Goal: Task Accomplishment & Management: Manage account settings

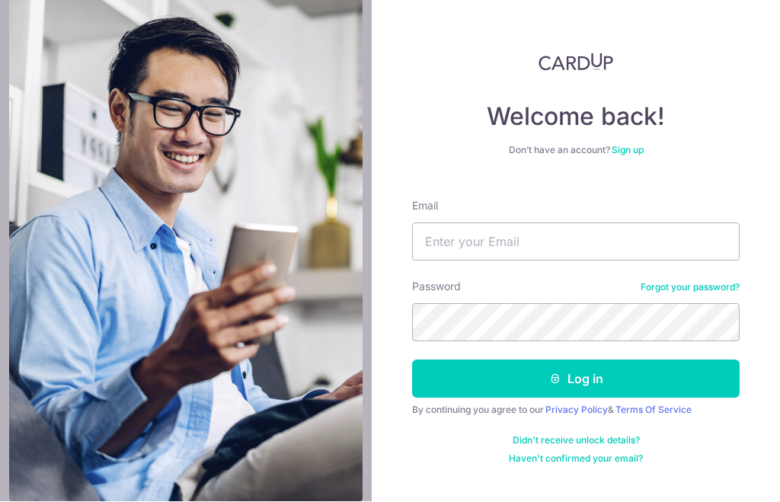
click at [107, 132] on img at bounding box center [185, 251] width 352 height 502
click at [603, 223] on input "Email" at bounding box center [575, 242] width 327 height 38
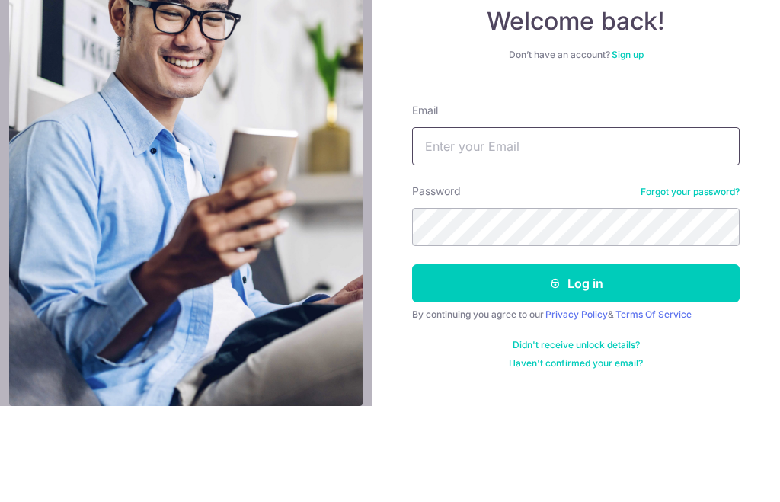
type input "viviohm55@gmail.com"
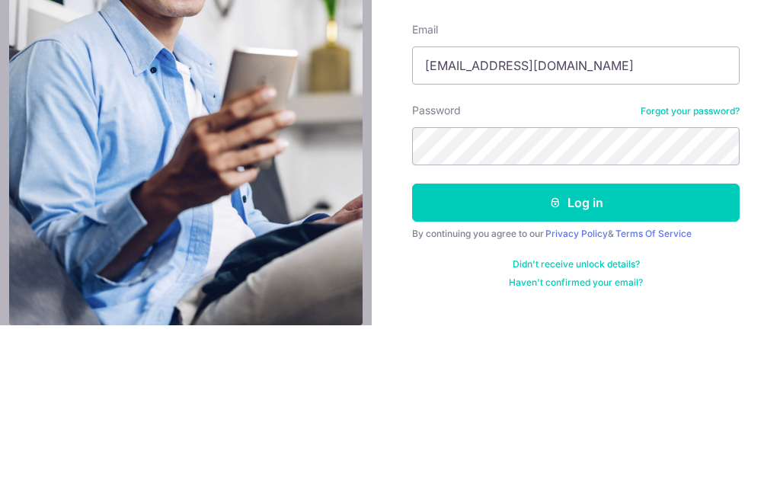
click at [610, 360] on button "Log in" at bounding box center [575, 379] width 327 height 38
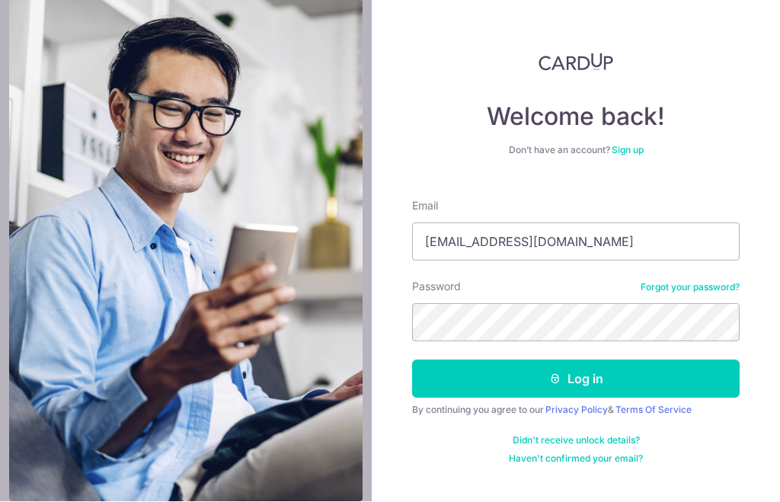
click at [601, 360] on button "Log in" at bounding box center [575, 379] width 327 height 38
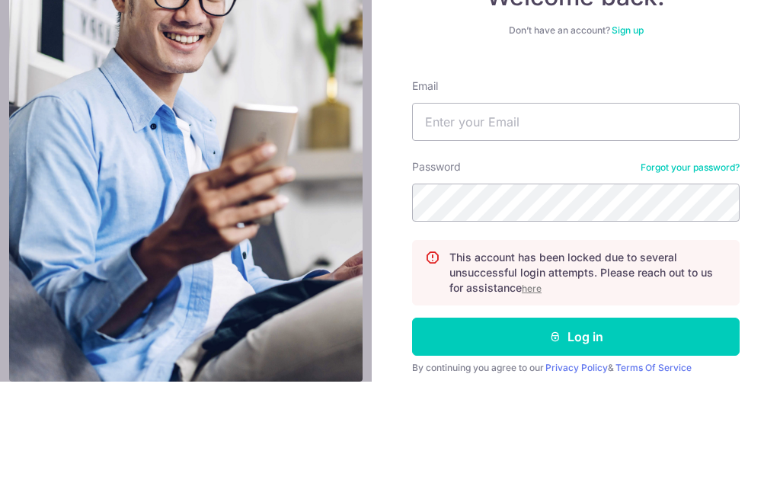
click at [777, 238] on div "Welcome back! Don’t have an account? Sign up Email Password Forgot your passwor…" at bounding box center [576, 251] width 408 height 502
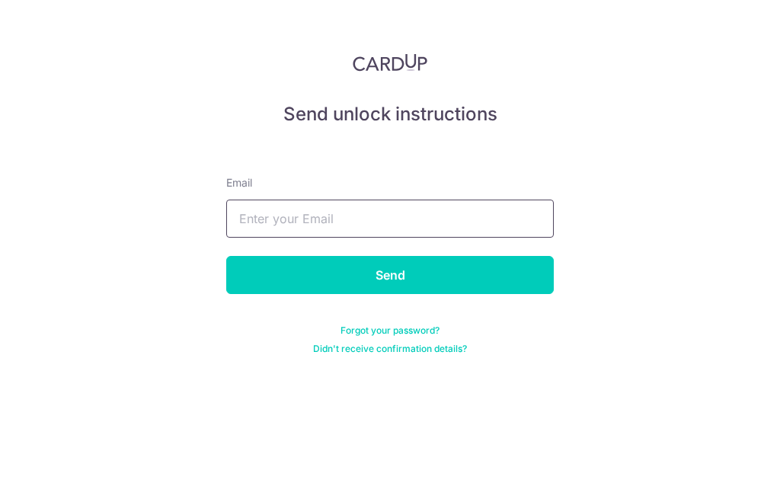
click at [470, 208] on input "text" at bounding box center [389, 218] width 327 height 38
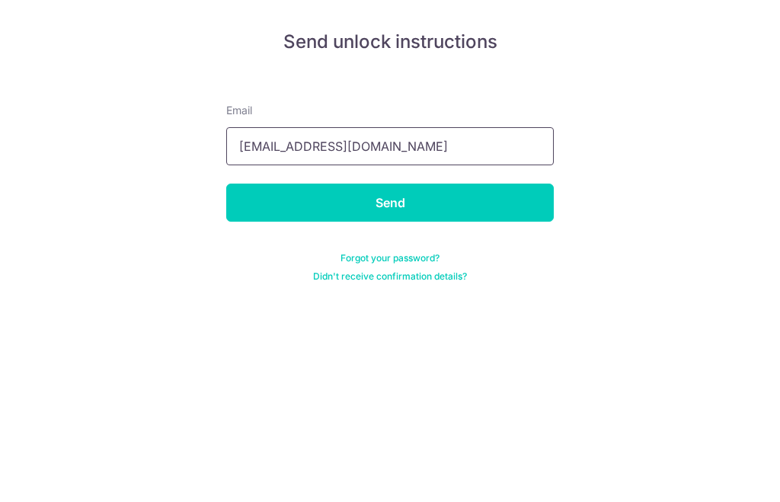
type input "Viviohm55@gmail.com"
click at [493, 256] on input "Send" at bounding box center [389, 275] width 327 height 38
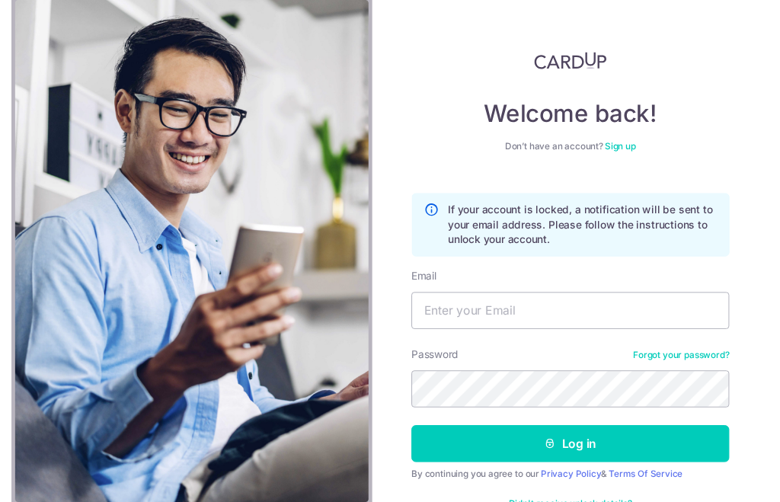
scroll to position [51, 0]
